Goal: Navigation & Orientation: Find specific page/section

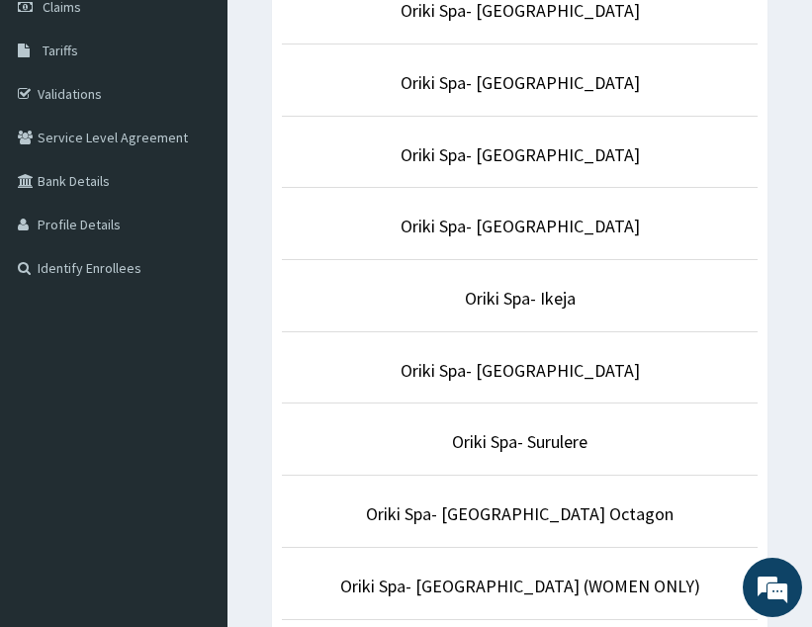
scroll to position [297, 0]
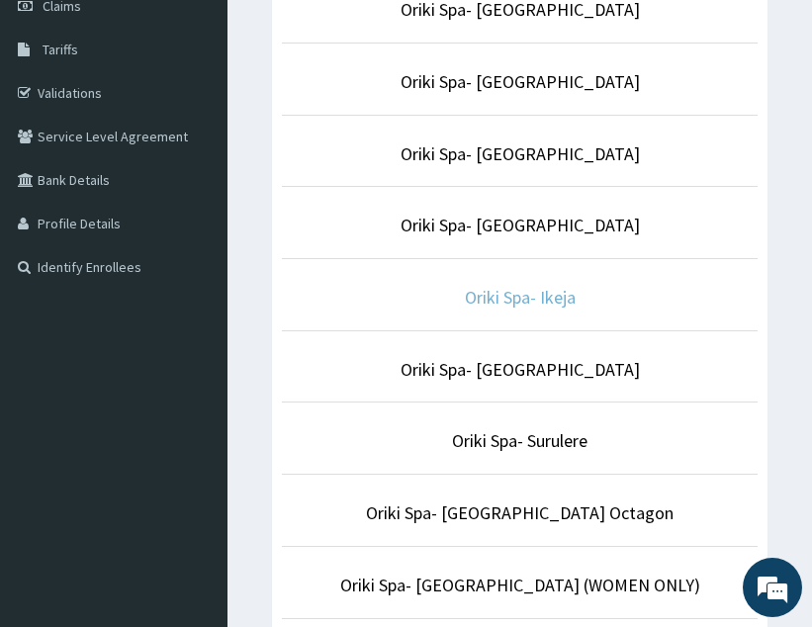
click at [502, 305] on link "Oriki Spa- Ikeja" at bounding box center [520, 297] width 111 height 23
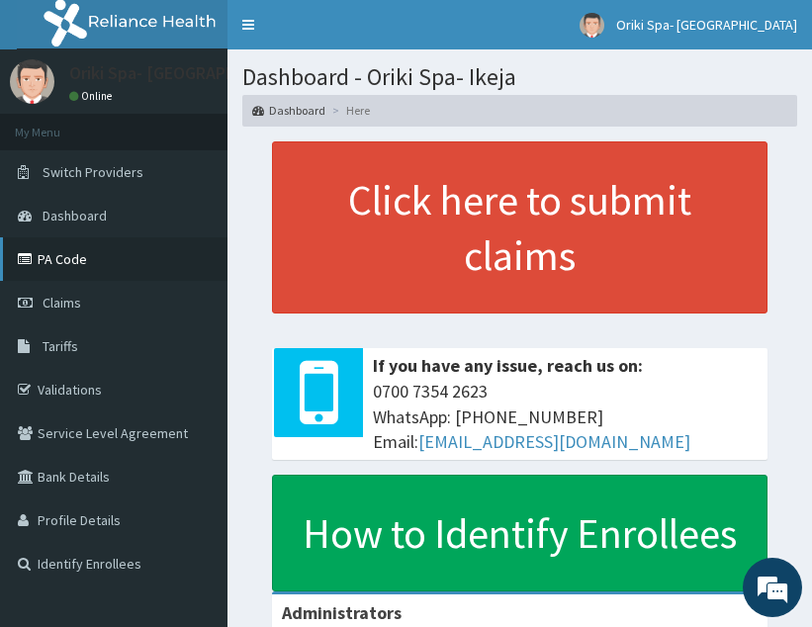
click at [116, 250] on link "PA Code" at bounding box center [114, 259] width 228 height 44
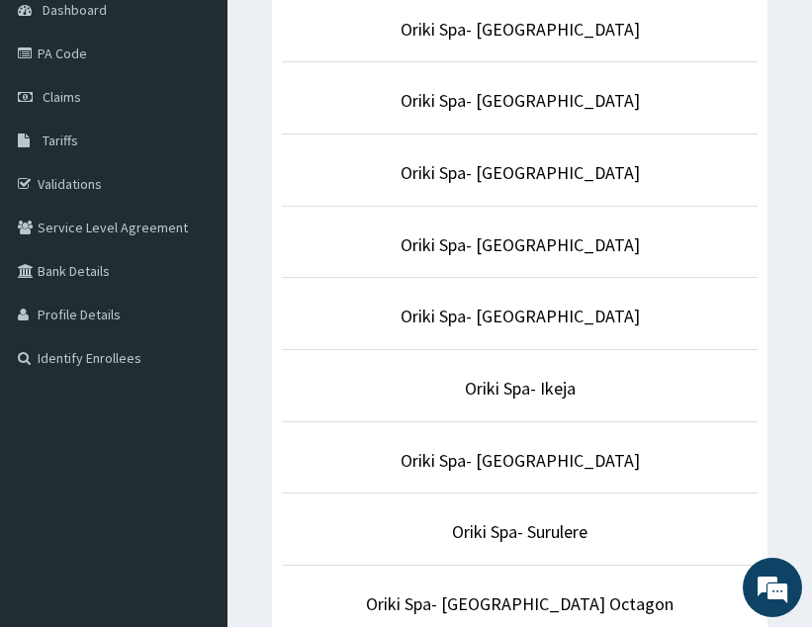
scroll to position [207, 0]
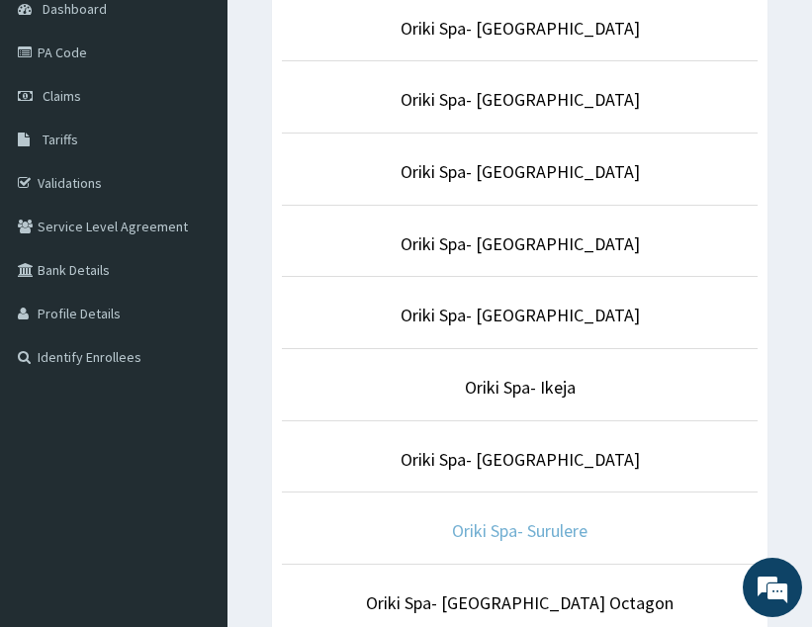
click at [511, 535] on link "Oriki Spa- Surulere" at bounding box center [520, 530] width 136 height 23
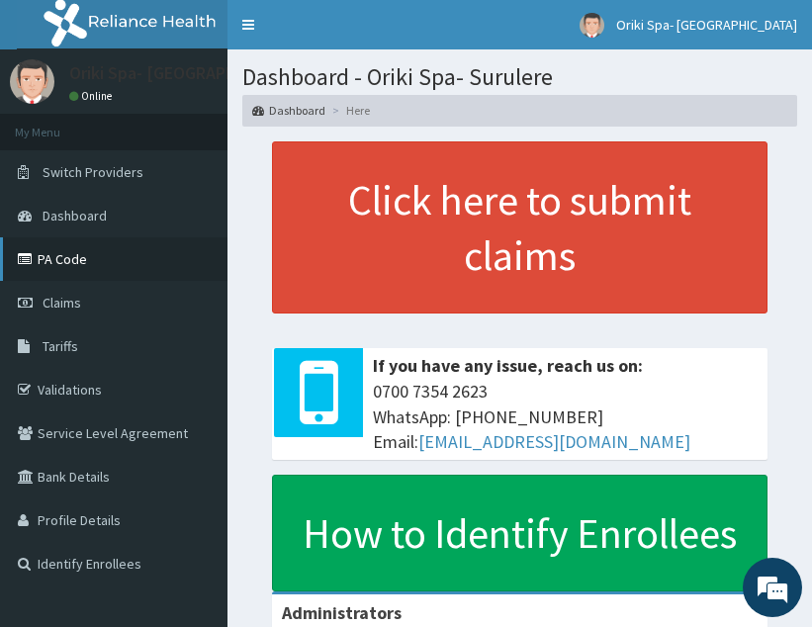
click at [96, 267] on link "PA Code" at bounding box center [114, 259] width 228 height 44
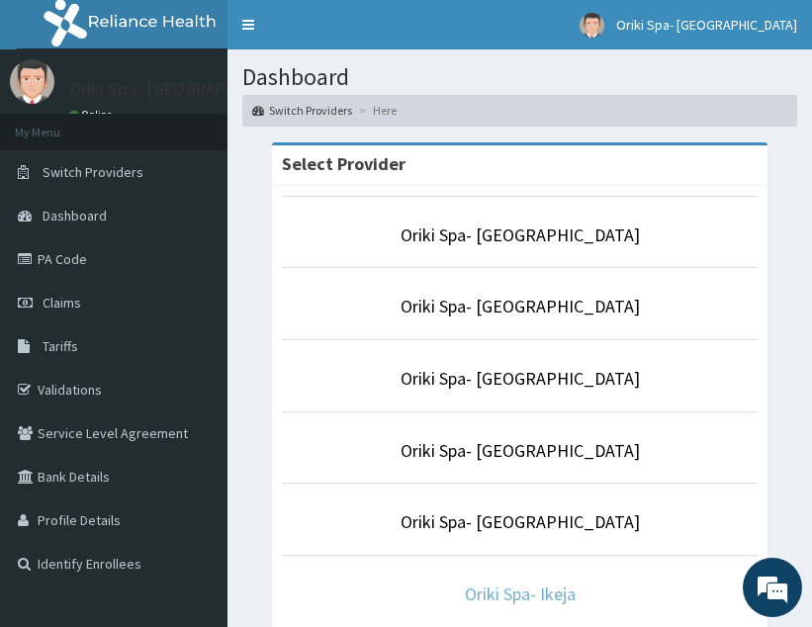
click at [508, 589] on link "Oriki Spa- Ikeja" at bounding box center [520, 594] width 111 height 23
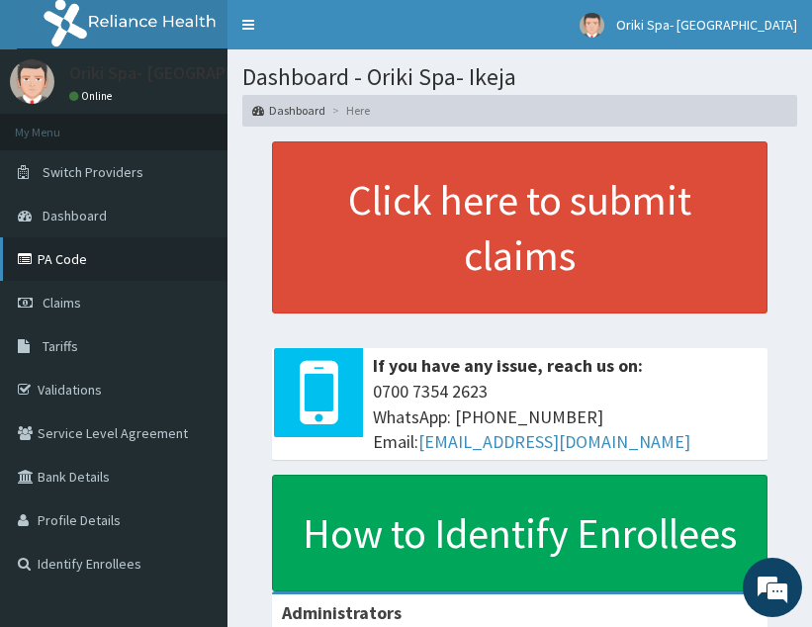
click at [73, 257] on link "PA Code" at bounding box center [114, 259] width 228 height 44
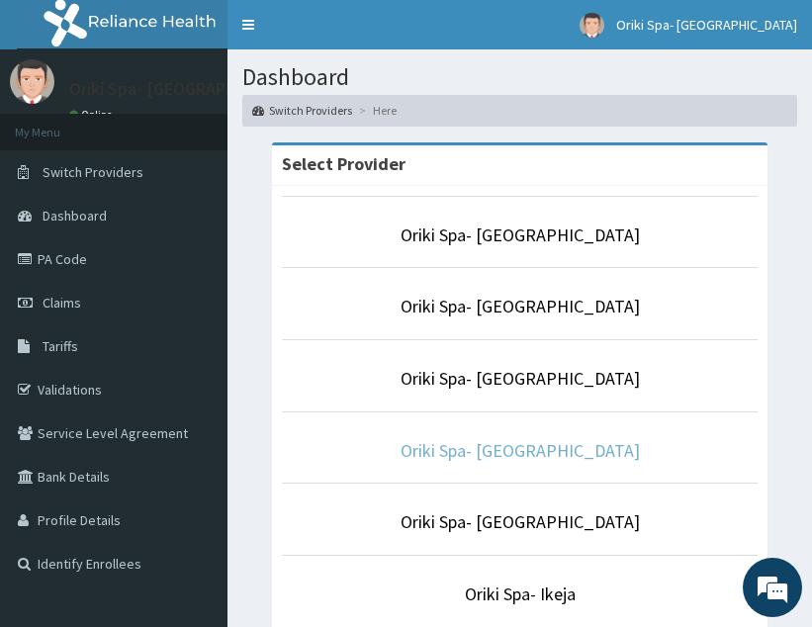
click at [551, 461] on link "Oriki Spa- [GEOGRAPHIC_DATA]" at bounding box center [520, 450] width 239 height 23
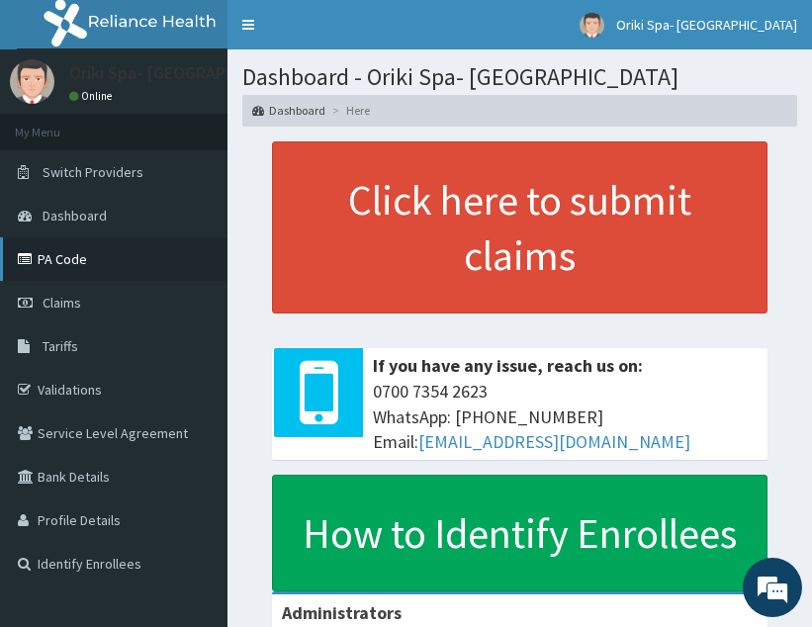
click at [74, 252] on link "PA Code" at bounding box center [114, 259] width 228 height 44
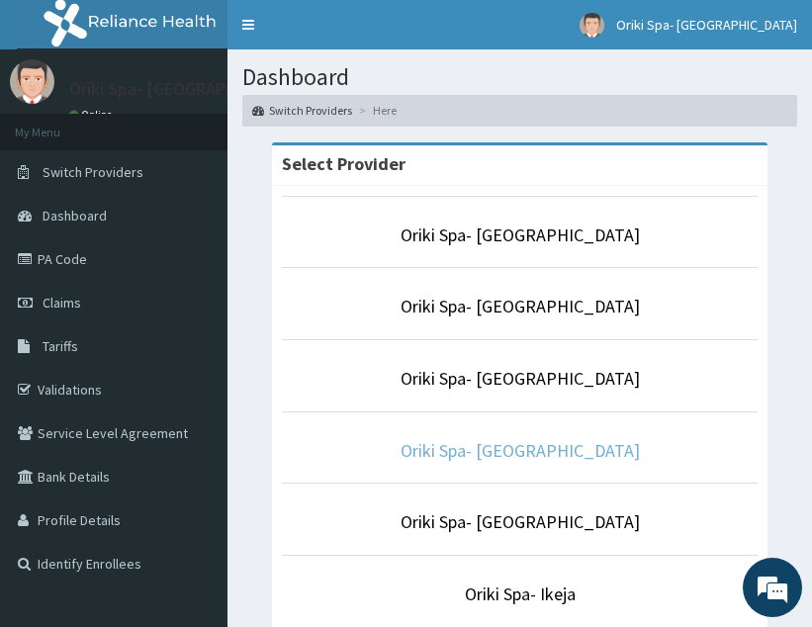
click at [532, 444] on link "Oriki Spa- [GEOGRAPHIC_DATA]" at bounding box center [520, 450] width 239 height 23
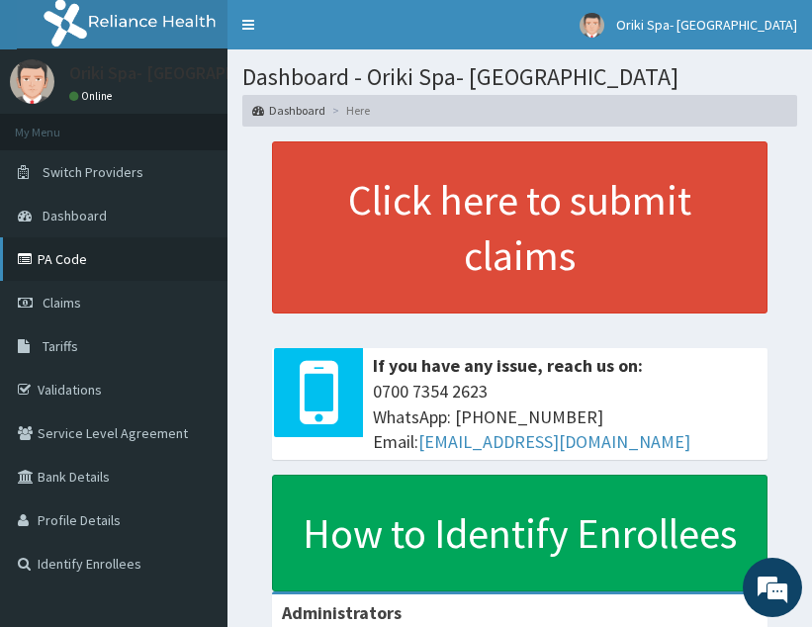
click at [88, 255] on link "PA Code" at bounding box center [114, 259] width 228 height 44
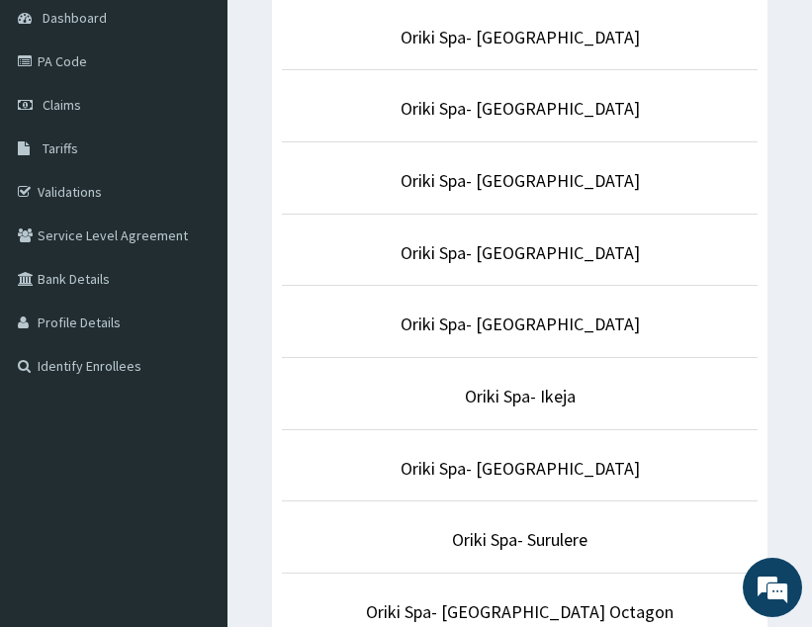
scroll to position [211, 0]
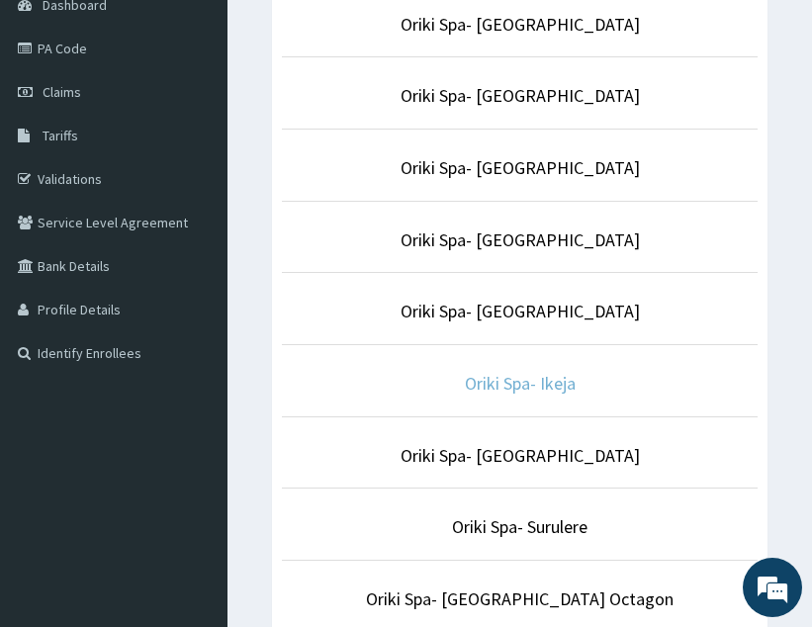
click at [535, 378] on link "Oriki Spa- Ikeja" at bounding box center [520, 383] width 111 height 23
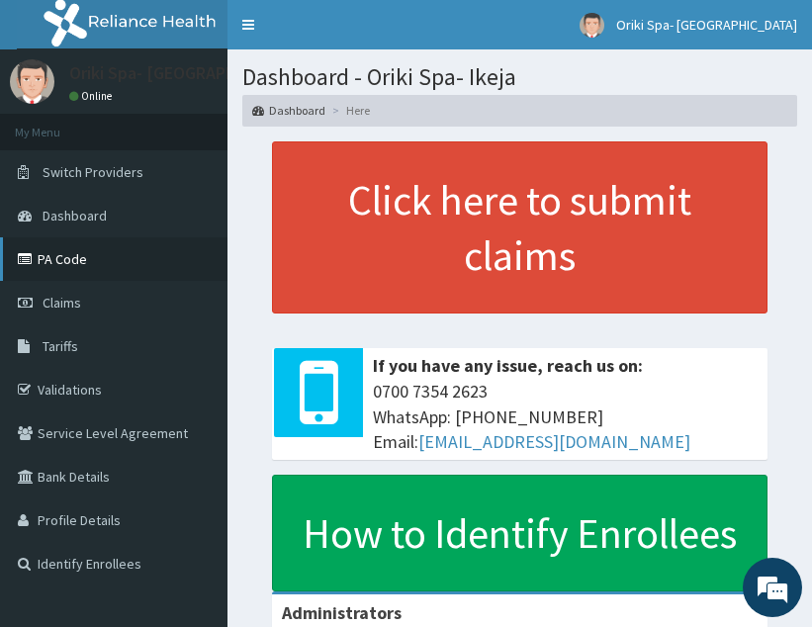
click at [50, 261] on link "PA Code" at bounding box center [114, 259] width 228 height 44
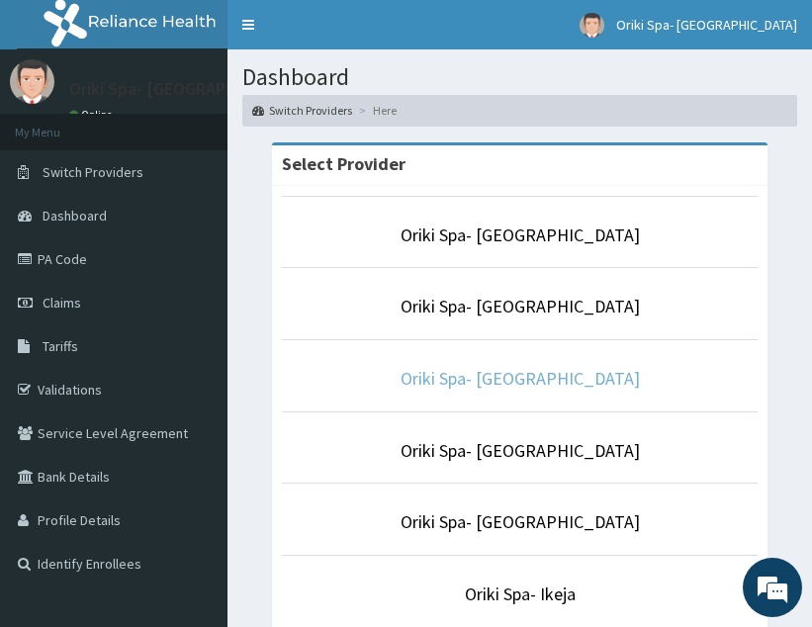
click at [530, 383] on link "Oriki Spa- [GEOGRAPHIC_DATA]" at bounding box center [520, 378] width 239 height 23
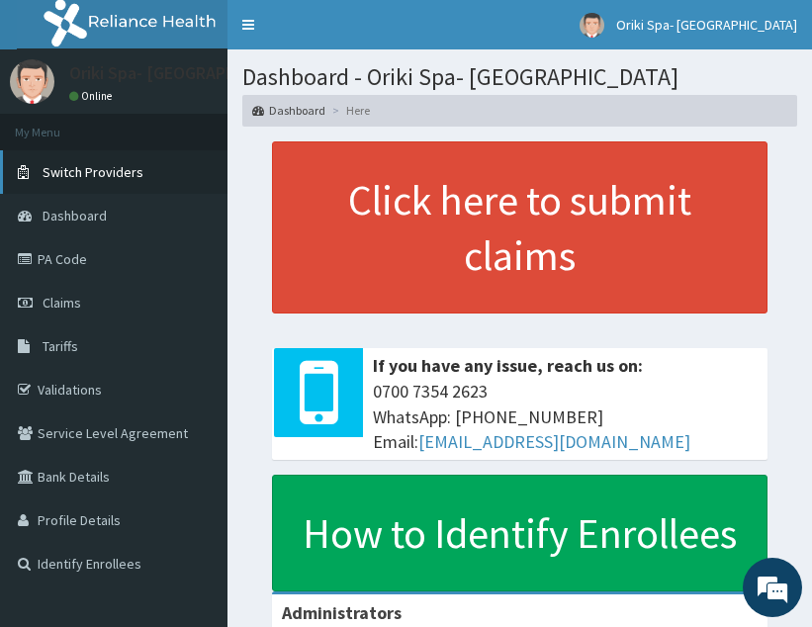
click at [78, 161] on link "Switch Providers" at bounding box center [114, 172] width 228 height 44
